Goal: Find specific page/section: Find specific page/section

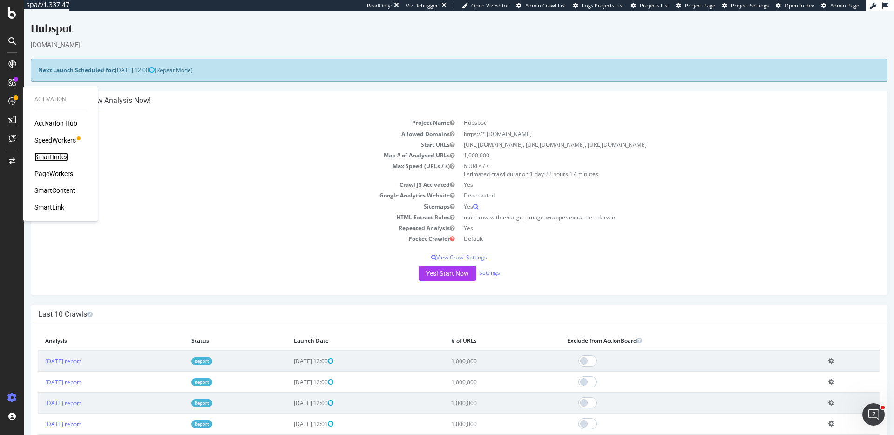
click at [57, 155] on div "SmartIndex" at bounding box center [51, 156] width 34 height 9
